Goal: Task Accomplishment & Management: Use online tool/utility

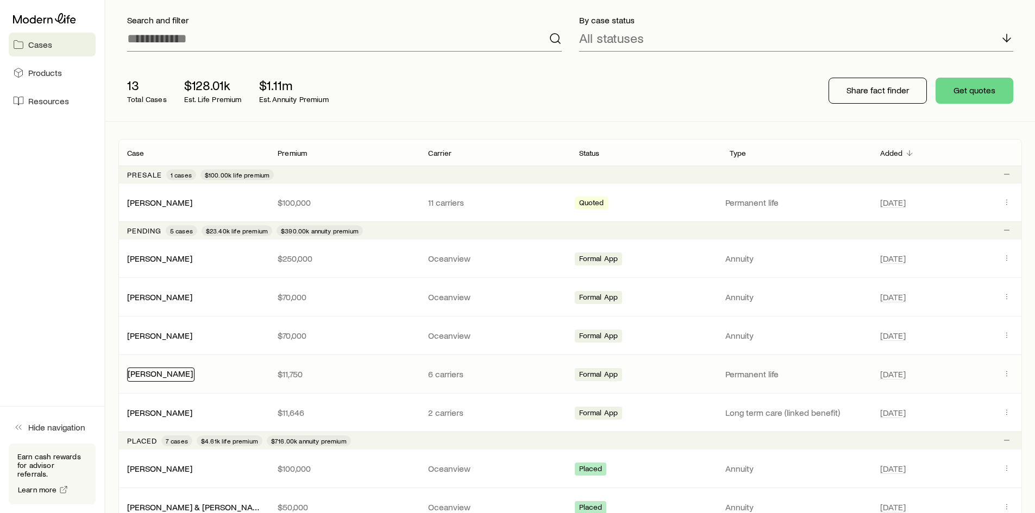
scroll to position [95, 0]
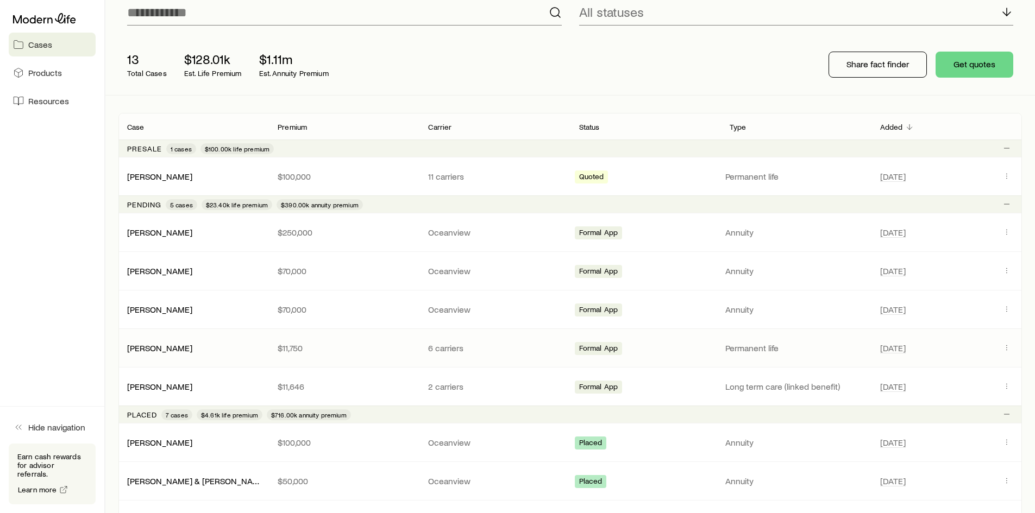
click at [167, 354] on div "Bell-Luster, Kathy $11,750 6 carriers Formal App Permanent life Oct 17, 2024" at bounding box center [569, 348] width 903 height 38
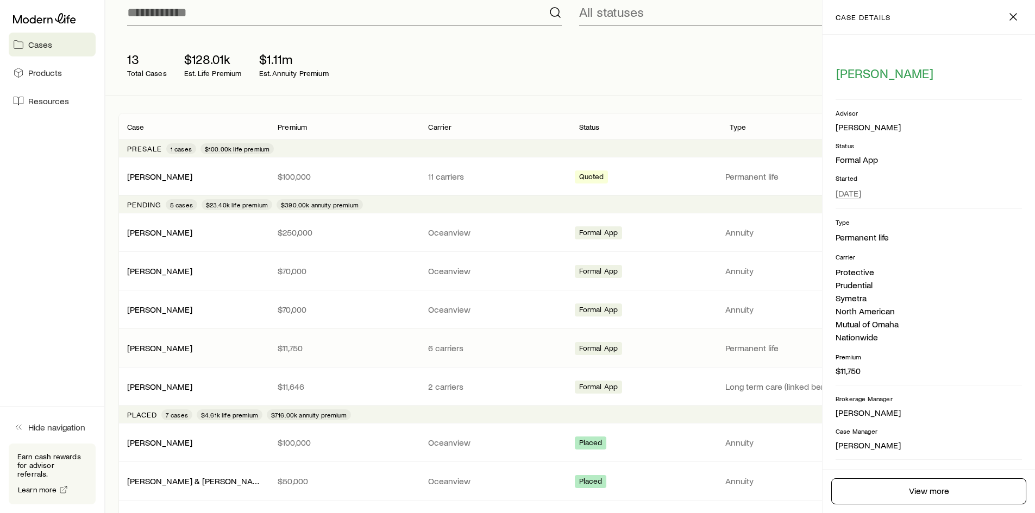
scroll to position [40, 0]
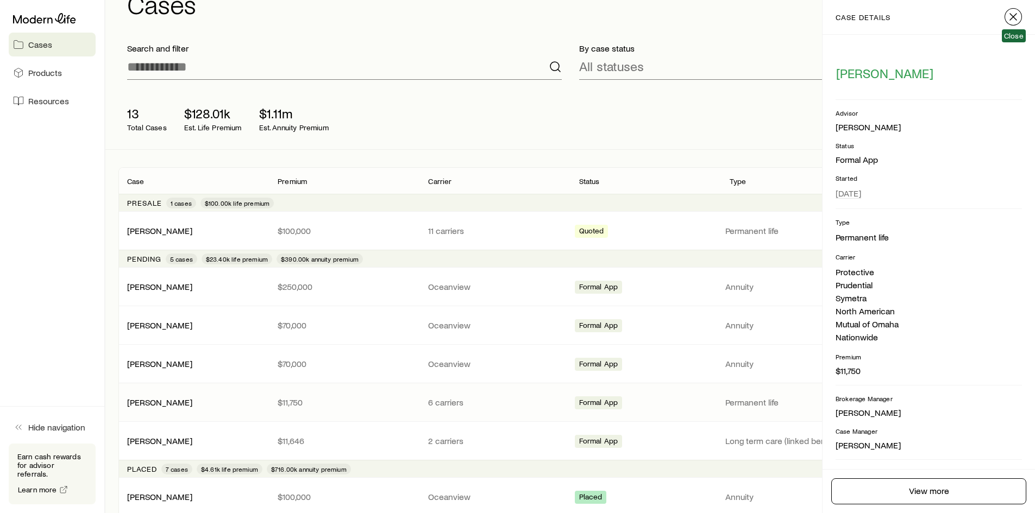
click at [1016, 19] on line "button" at bounding box center [1013, 17] width 7 height 7
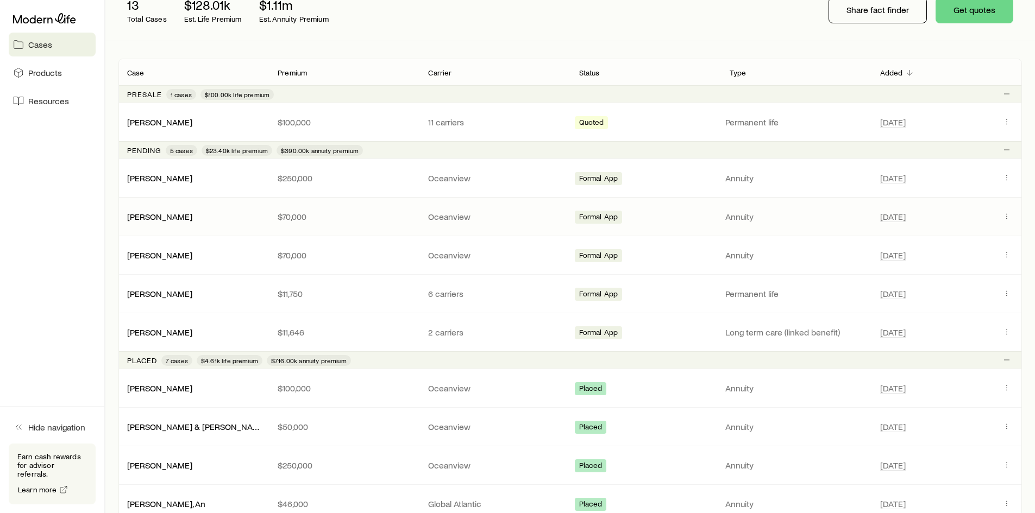
scroll to position [203, 0]
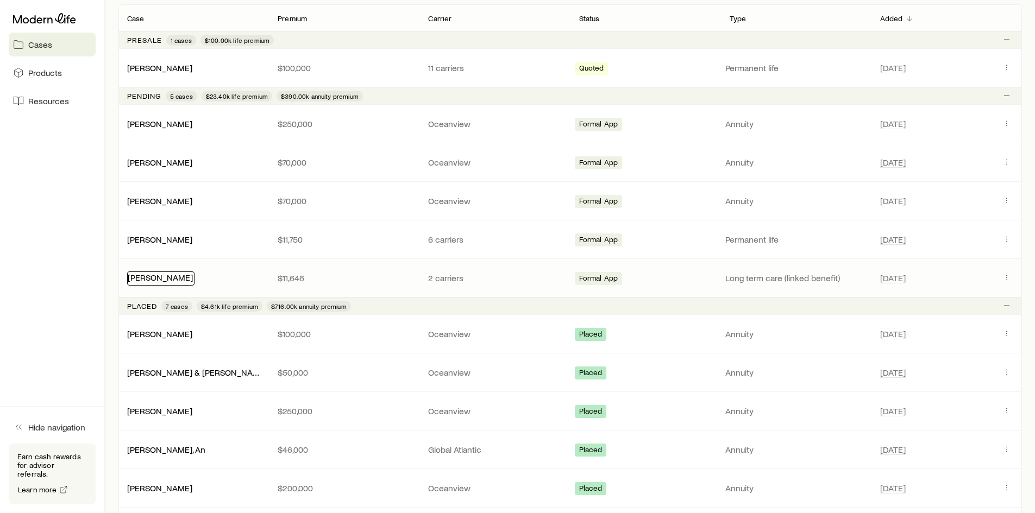
click at [152, 280] on link "[PERSON_NAME]" at bounding box center [160, 277] width 65 height 10
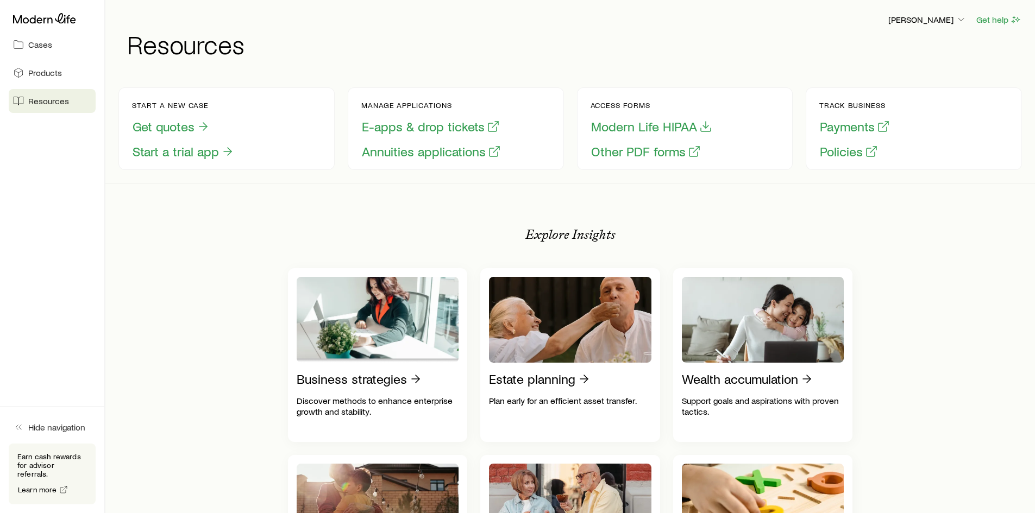
click at [36, 97] on span "Resources" at bounding box center [48, 101] width 41 height 11
click at [390, 152] on button "Annuities applications" at bounding box center [431, 151] width 140 height 17
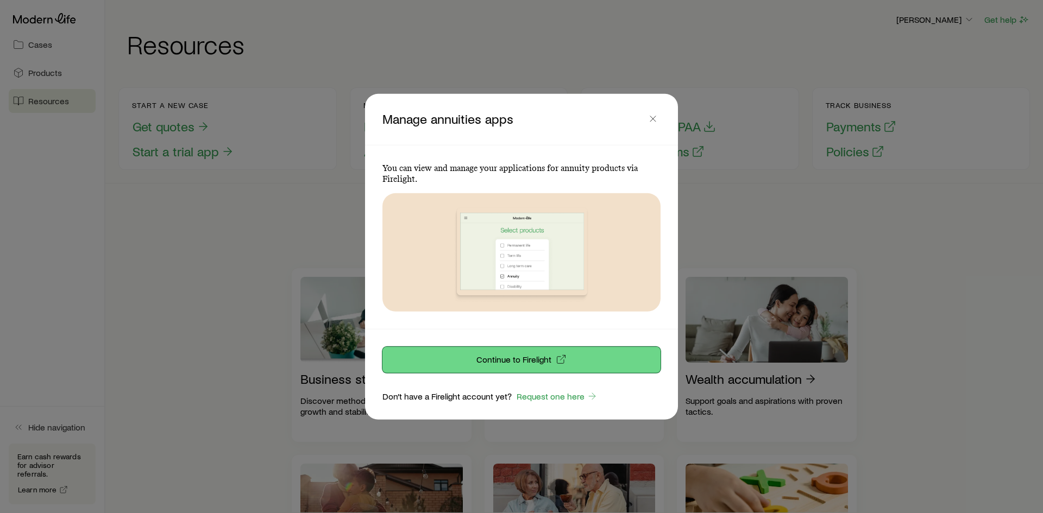
click at [519, 363] on p "Continue to Firelight" at bounding box center [513, 359] width 75 height 11
drag, startPoint x: 657, startPoint y: 120, endPoint x: 468, endPoint y: 35, distance: 207.7
click at [654, 118] on icon "button" at bounding box center [653, 118] width 11 height 11
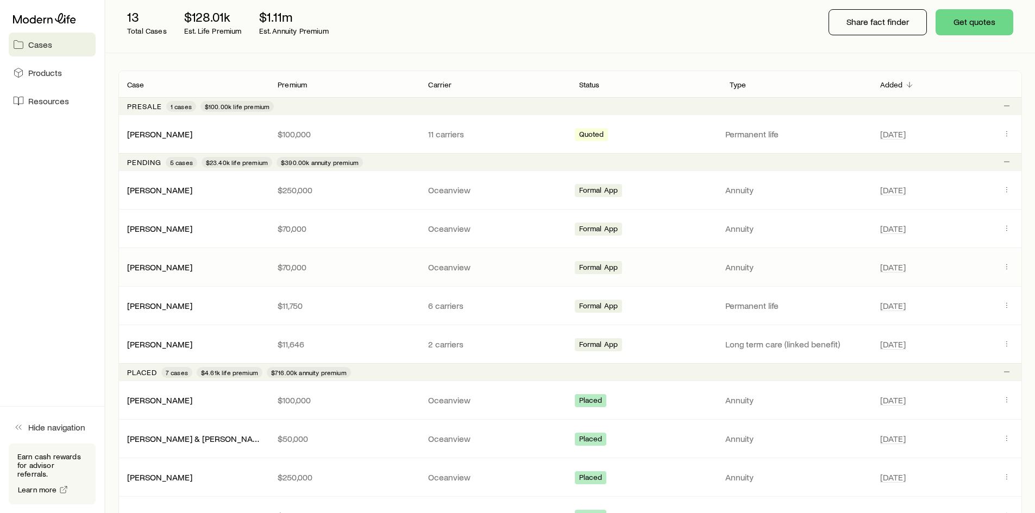
scroll to position [163, 0]
